Goal: Communication & Community: Answer question/provide support

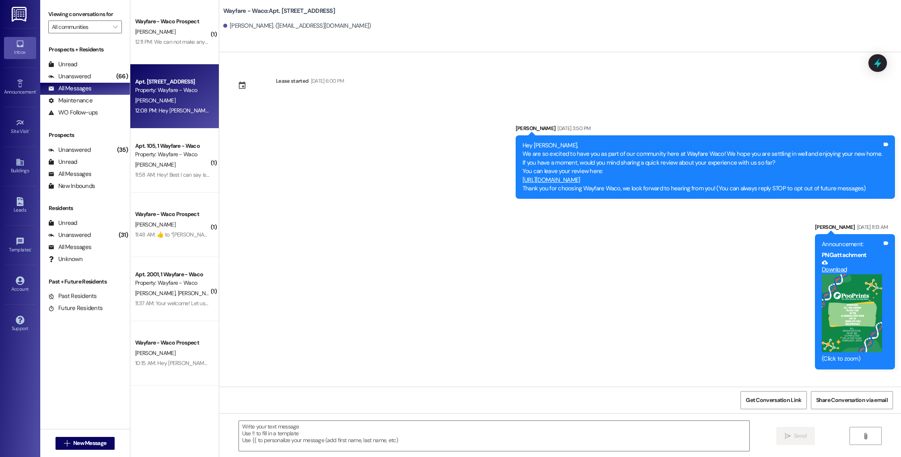
scroll to position [6015, 0]
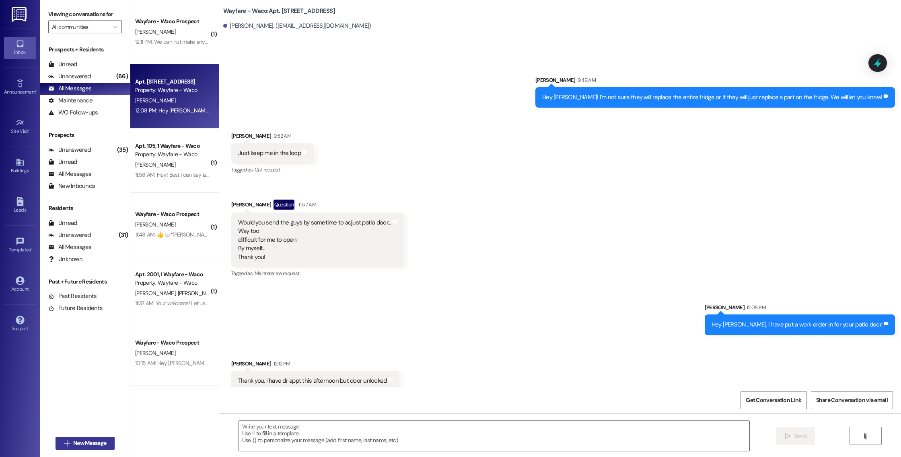
click at [86, 441] on span "New Message" at bounding box center [89, 443] width 33 height 8
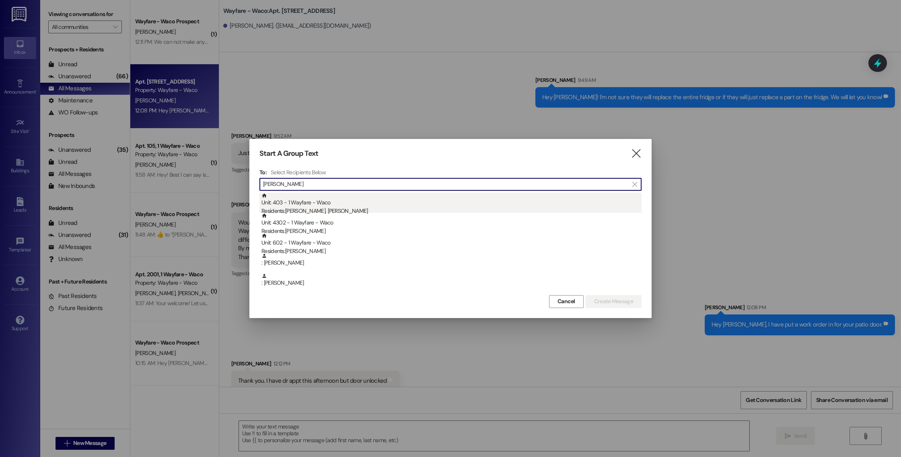
type input "[PERSON_NAME]"
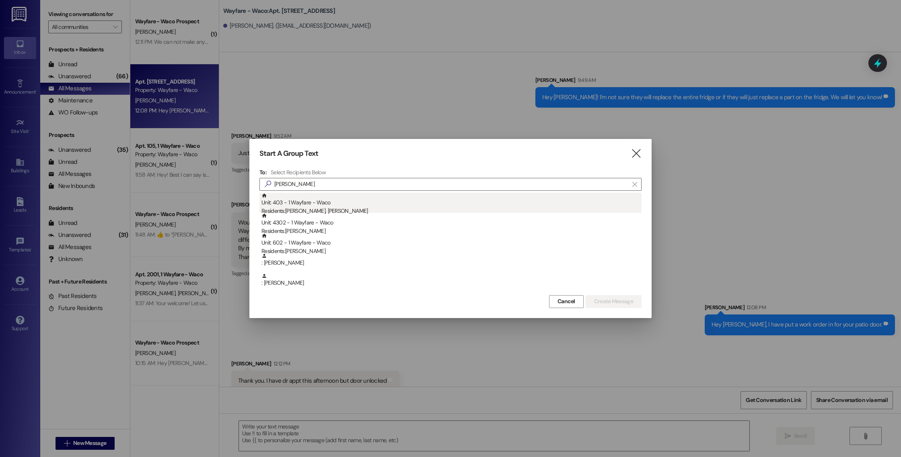
click at [474, 195] on div "Unit: 403 - 1 Wayfare - Waco Residents: [PERSON_NAME], [PERSON_NAME]" at bounding box center [451, 204] width 380 height 23
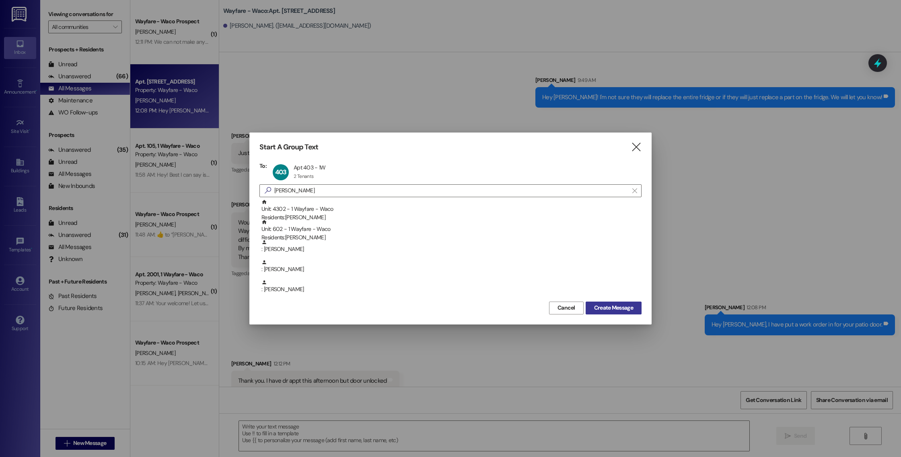
click at [598, 308] on span "Create Message" at bounding box center [613, 308] width 39 height 8
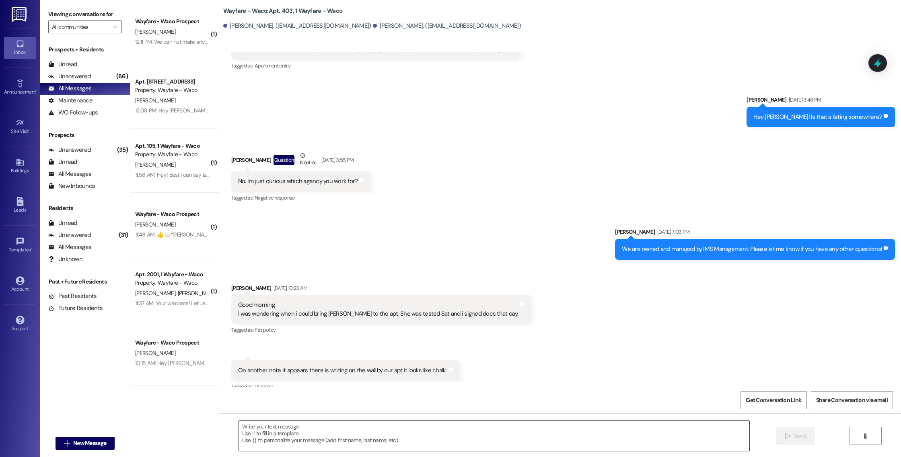
scroll to position [7372, 0]
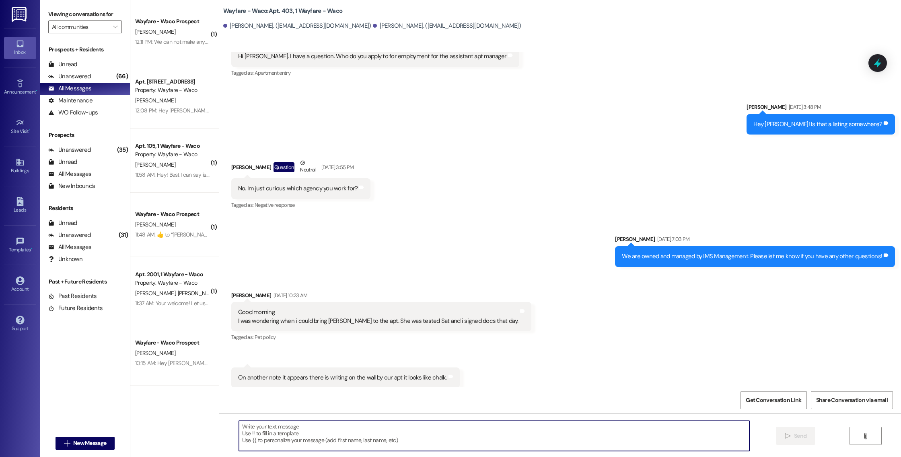
click at [500, 422] on textarea at bounding box center [494, 436] width 510 height 30
paste textarea "[URL][DOMAIN_NAME]"
type textarea "[URL][DOMAIN_NAME]"
click at [795, 440] on span "Send" at bounding box center [800, 436] width 12 height 8
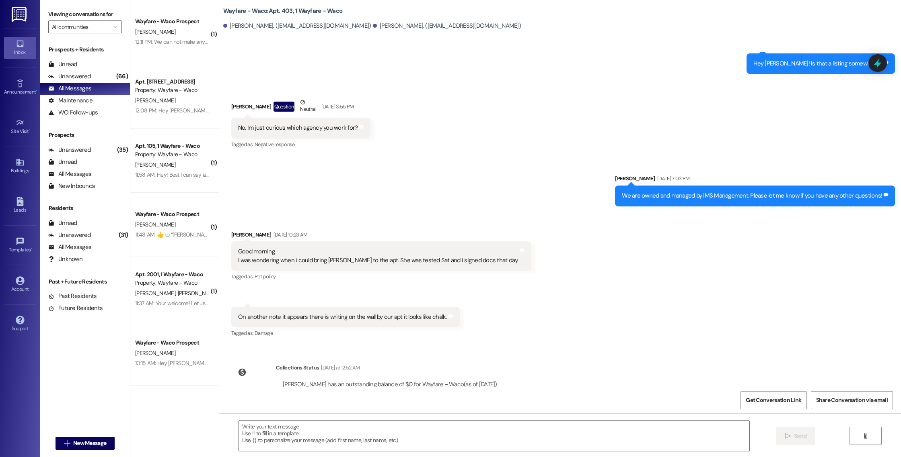
scroll to position [7502, 0]
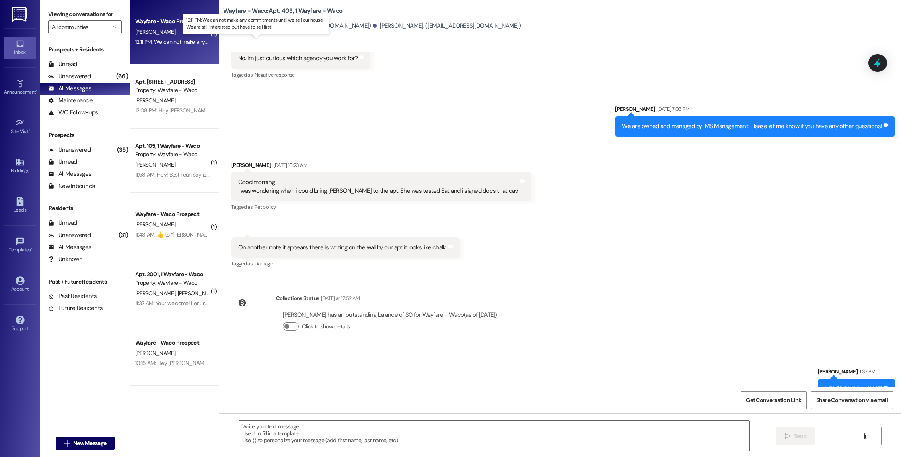
click at [176, 45] on div "12:11 PM: We can not make any commitments until we sell our house. We are still…" at bounding box center [263, 41] width 256 height 7
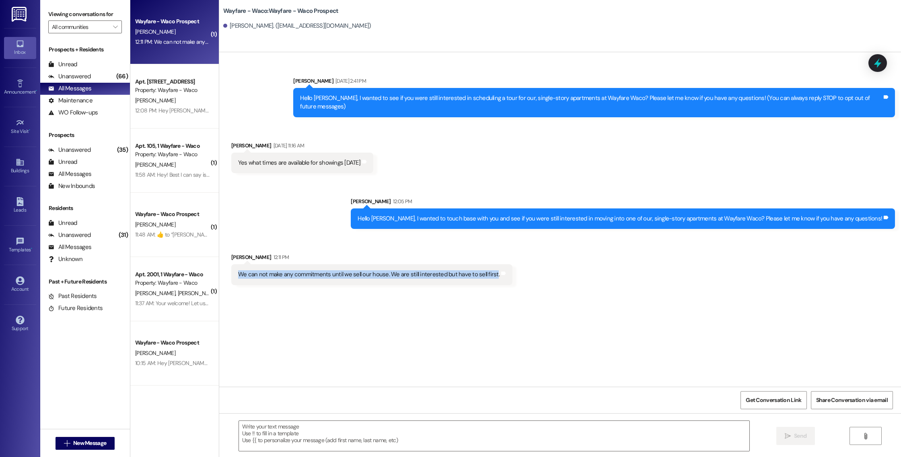
drag, startPoint x: 484, startPoint y: 269, endPoint x: 232, endPoint y: 265, distance: 252.9
click at [237, 271] on div "We can not make any commitments until we sell our house. We are still intereste…" at bounding box center [368, 275] width 263 height 8
copy div "We can not make any commitments until we sell our house. We are still intereste…"
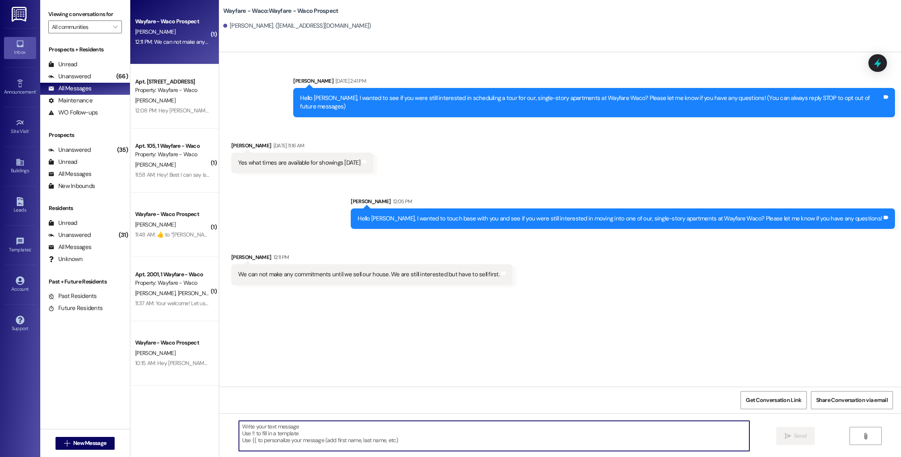
click at [362, 438] on textarea at bounding box center [494, 436] width 510 height 30
type textarea "Thank you for letting us know, please reach out if you ever have any questions."
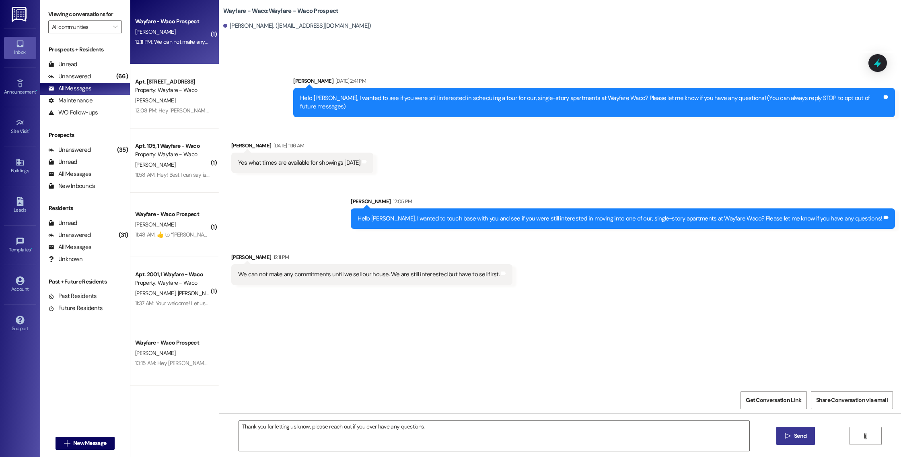
click at [783, 432] on span " Send" at bounding box center [795, 436] width 25 height 8
